Goal: Information Seeking & Learning: Find specific fact

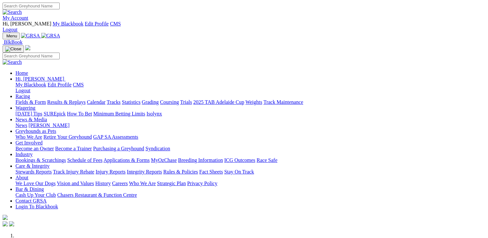
click at [69, 123] on link "[PERSON_NAME]" at bounding box center [48, 125] width 41 height 5
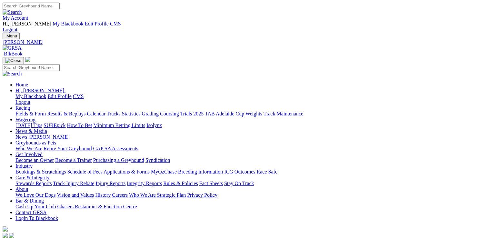
click at [22, 45] on img at bounding box center [12, 48] width 19 height 6
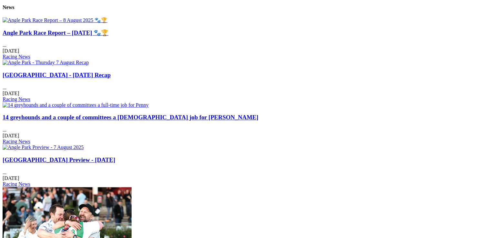
scroll to position [602, 0]
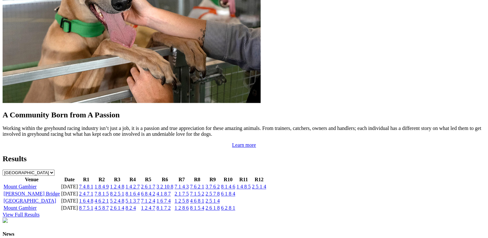
click at [60, 191] on link "Murray Bridge" at bounding box center [32, 193] width 56 height 5
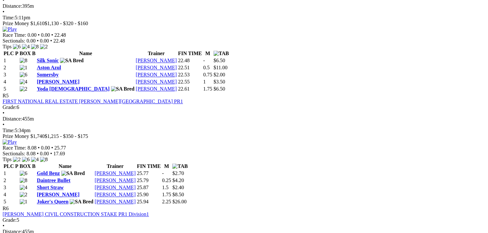
scroll to position [681, 0]
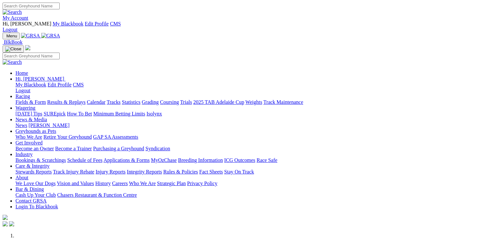
scroll to position [603, 0]
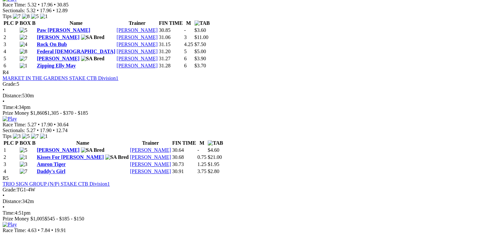
scroll to position [602, 0]
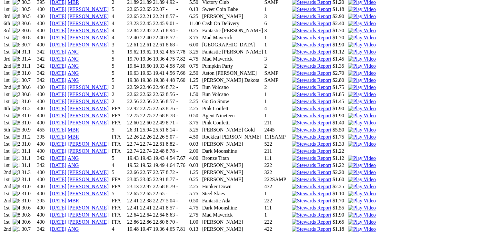
scroll to position [828, 0]
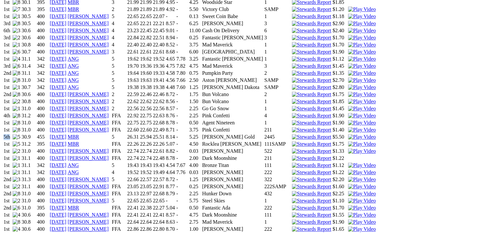
drag, startPoint x: 40, startPoint y: 55, endPoint x: 33, endPoint y: 53, distance: 7.3
click at [12, 134] on td "5th" at bounding box center [7, 137] width 8 height 6
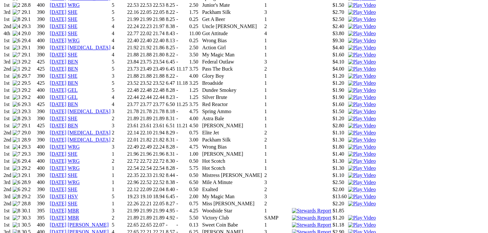
scroll to position [602, 0]
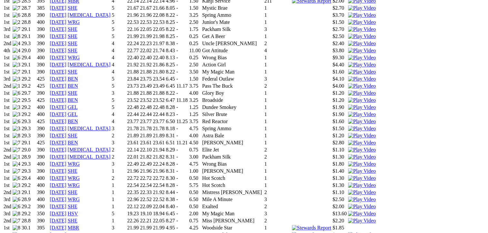
click at [348, 218] on img at bounding box center [362, 221] width 28 height 6
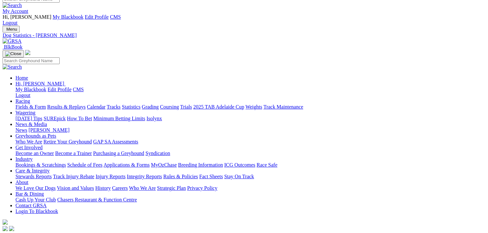
scroll to position [0, 0]
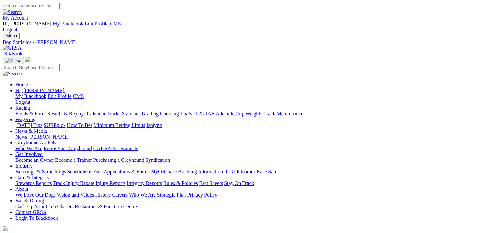
click at [60, 7] on input "Search" at bounding box center [31, 6] width 57 height 7
type input "victa haydn"
click at [60, 8] on input "Search" at bounding box center [31, 6] width 57 height 7
type input "victa [PERSON_NAME]"
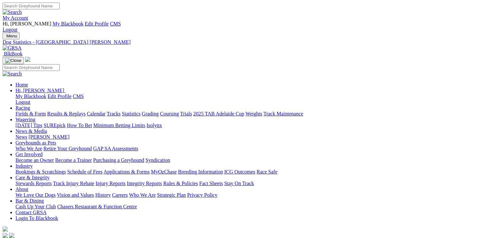
click at [60, 9] on input "Search" at bounding box center [31, 6] width 57 height 7
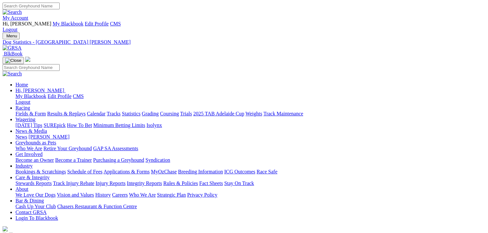
click at [60, 9] on input "Search" at bounding box center [31, 6] width 57 height 7
type input "victa dami"
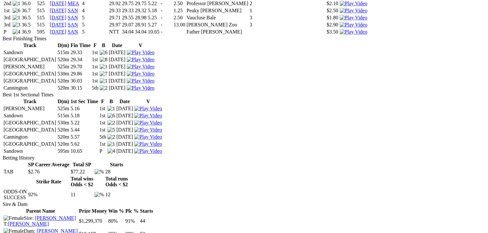
scroll to position [301, 0]
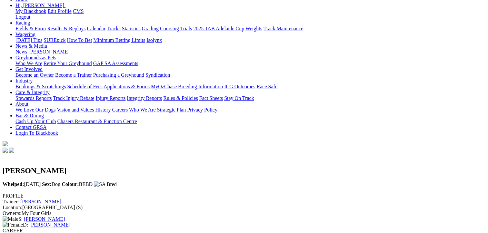
scroll to position [0, 0]
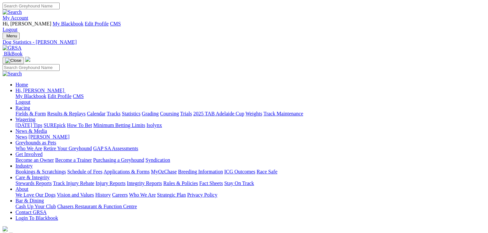
click at [60, 9] on input "Search" at bounding box center [31, 6] width 57 height 7
type input "live it"
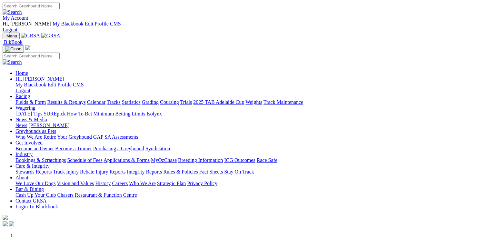
click at [50, 163] on link "Care & Integrity" at bounding box center [32, 165] width 34 height 5
click at [198, 169] on link "Rules & Policies" at bounding box center [180, 171] width 35 height 5
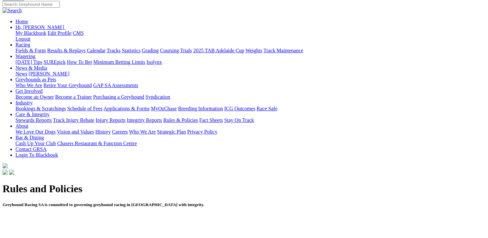
scroll to position [77, 0]
